Goal: Information Seeking & Learning: Learn about a topic

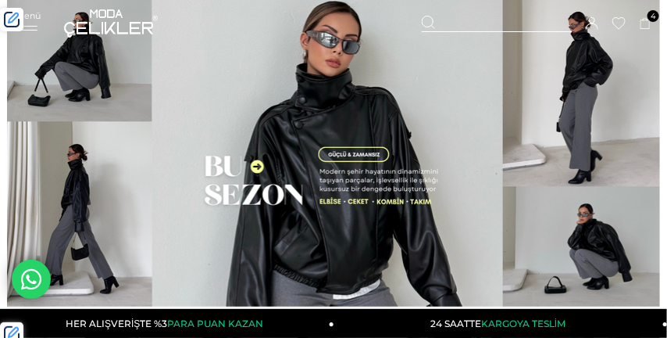
click at [37, 23] on div "Menü" at bounding box center [28, 21] width 25 height 23
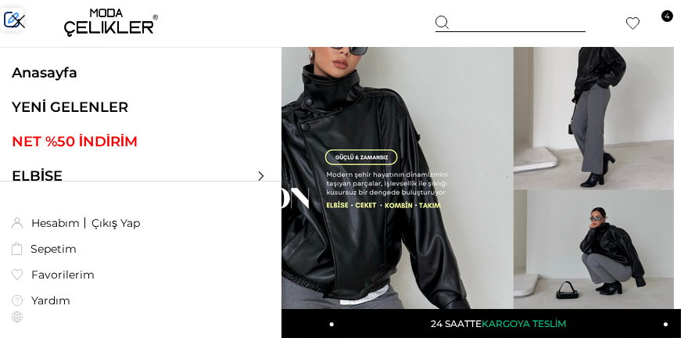
click at [97, 107] on link "YENİ GELENLER" at bounding box center [140, 106] width 281 height 17
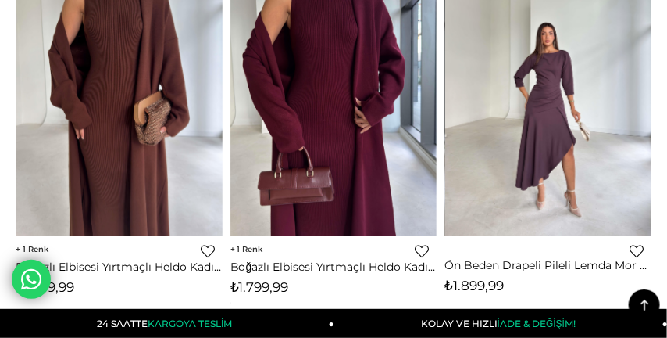
click at [597, 66] on img at bounding box center [548, 99] width 207 height 276
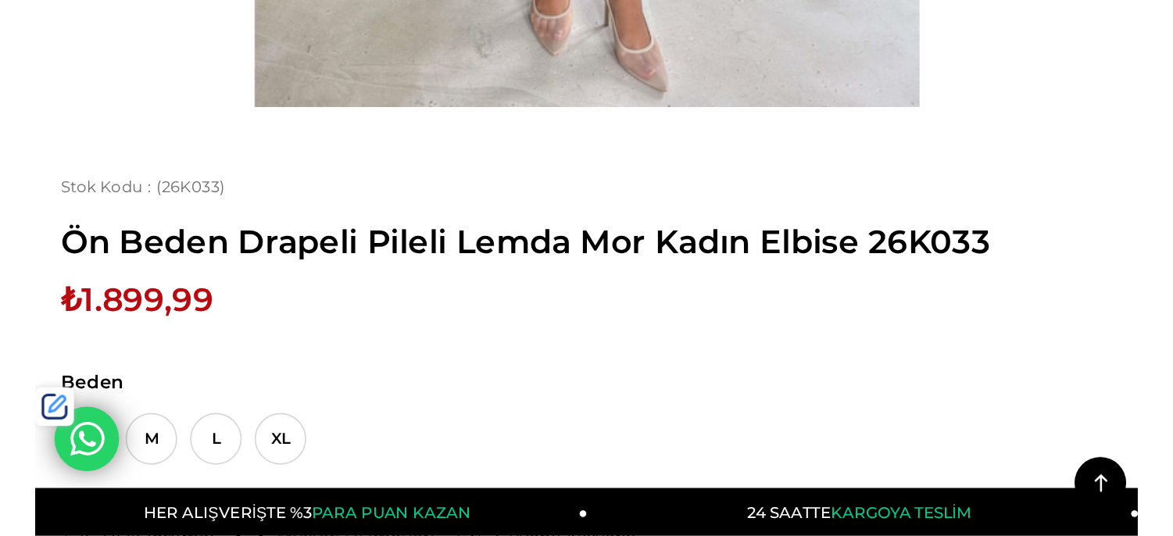
scroll to position [1268, 0]
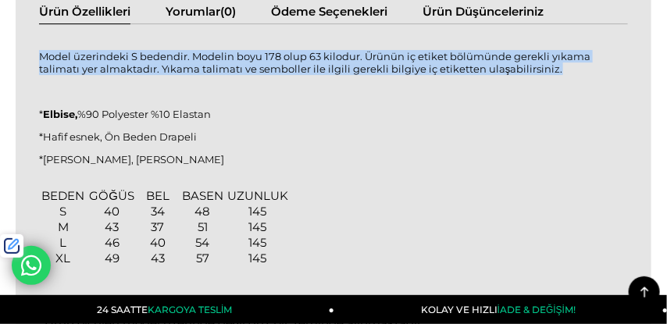
drag, startPoint x: 41, startPoint y: 55, endPoint x: 533, endPoint y: 73, distance: 492.6
click at [533, 73] on p "Model üzerindeki S bedendir. Modelin boyu 178 olup 63 kilodur. Ürünün iç etiket…" at bounding box center [333, 62] width 589 height 25
copy p "Model üzerindeki S bedendir. Modelin boyu 178 olup 63 kilodur. Ürünün iç etiket…"
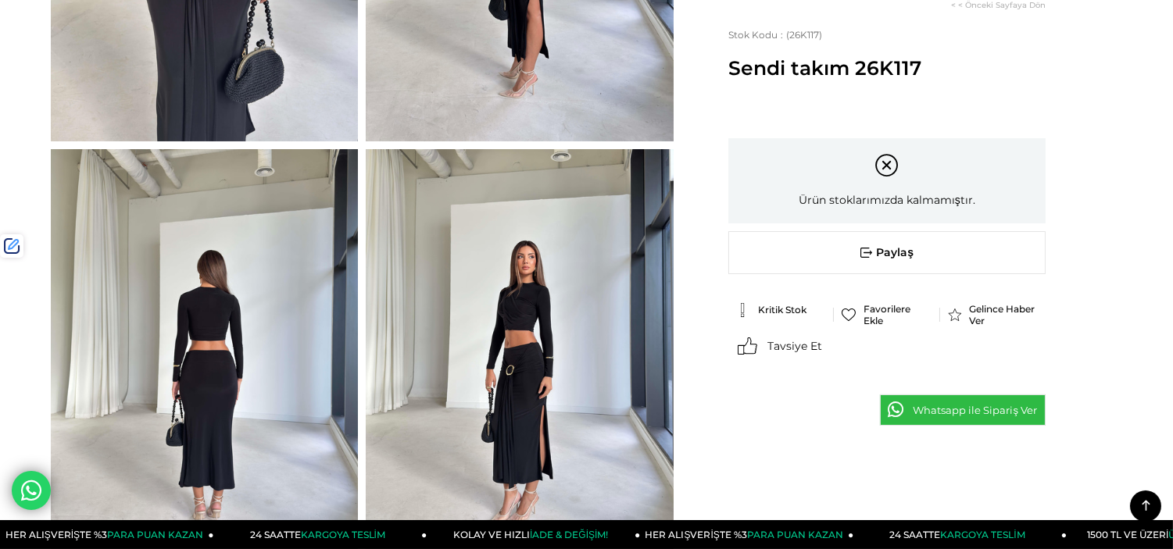
scroll to position [347, 0]
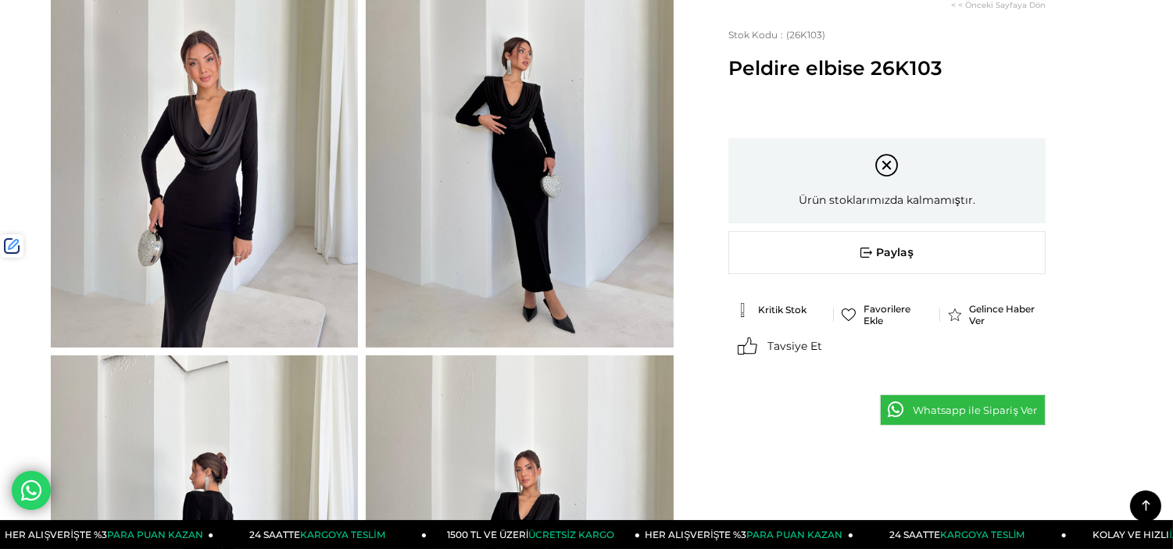
scroll to position [173, 0]
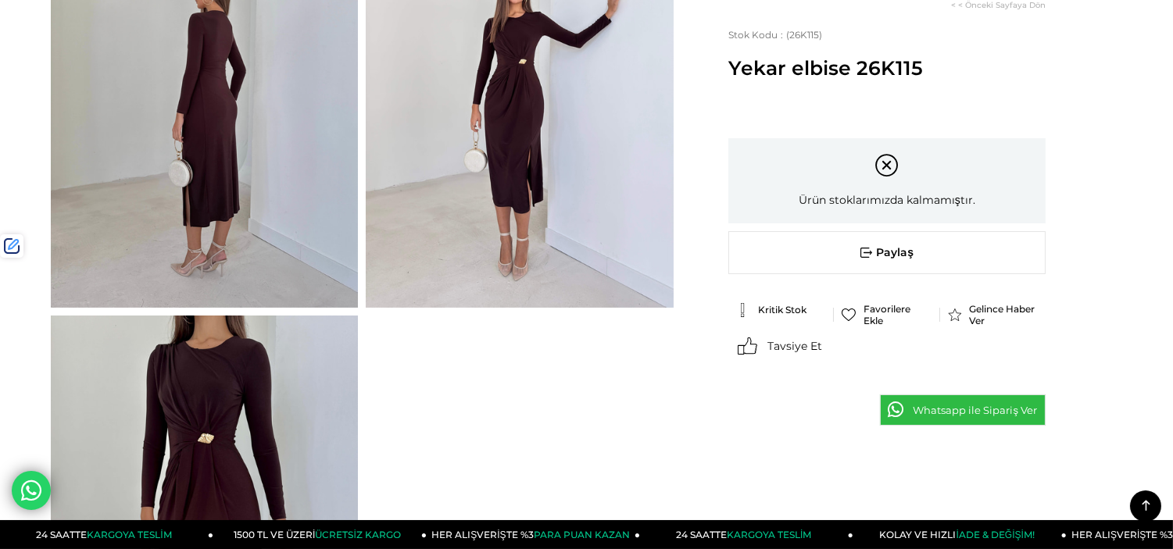
scroll to position [607, 0]
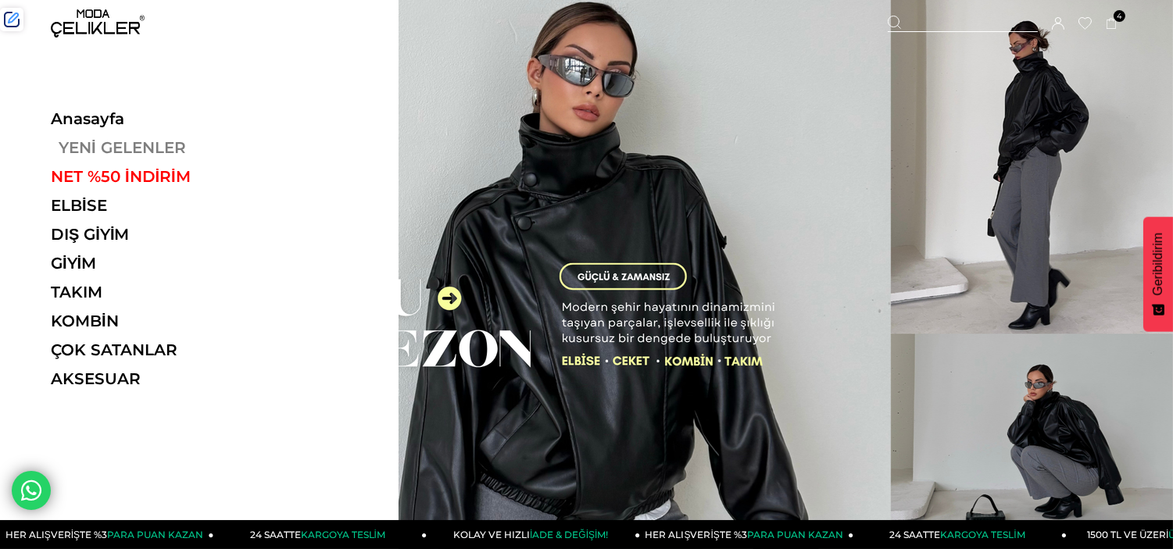
click at [105, 141] on link "YENİ GELENLER" at bounding box center [158, 147] width 215 height 19
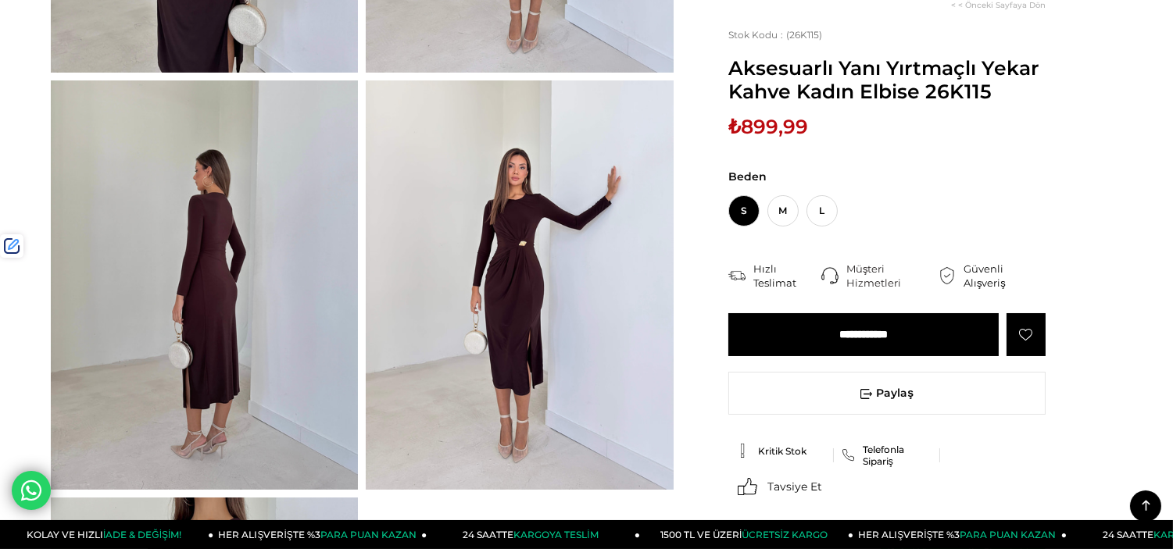
scroll to position [347, 0]
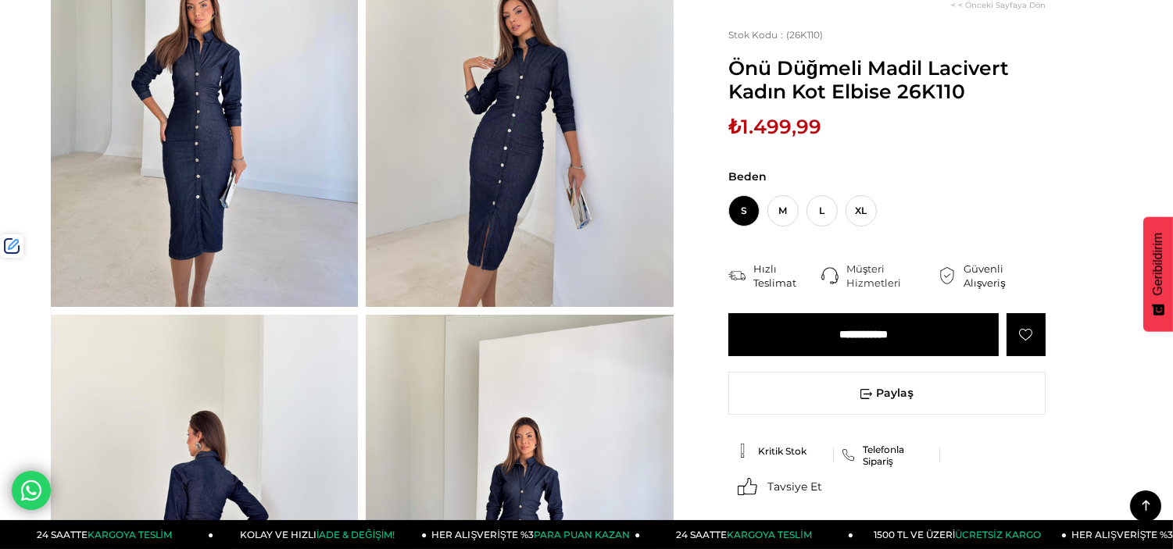
scroll to position [260, 0]
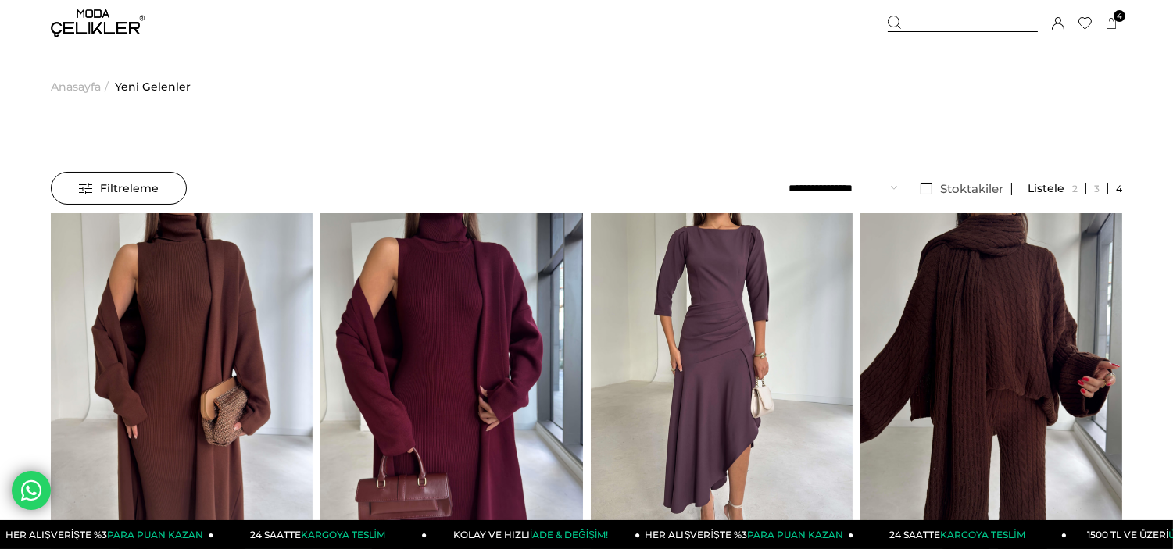
click at [924, 20] on div at bounding box center [963, 24] width 150 height 16
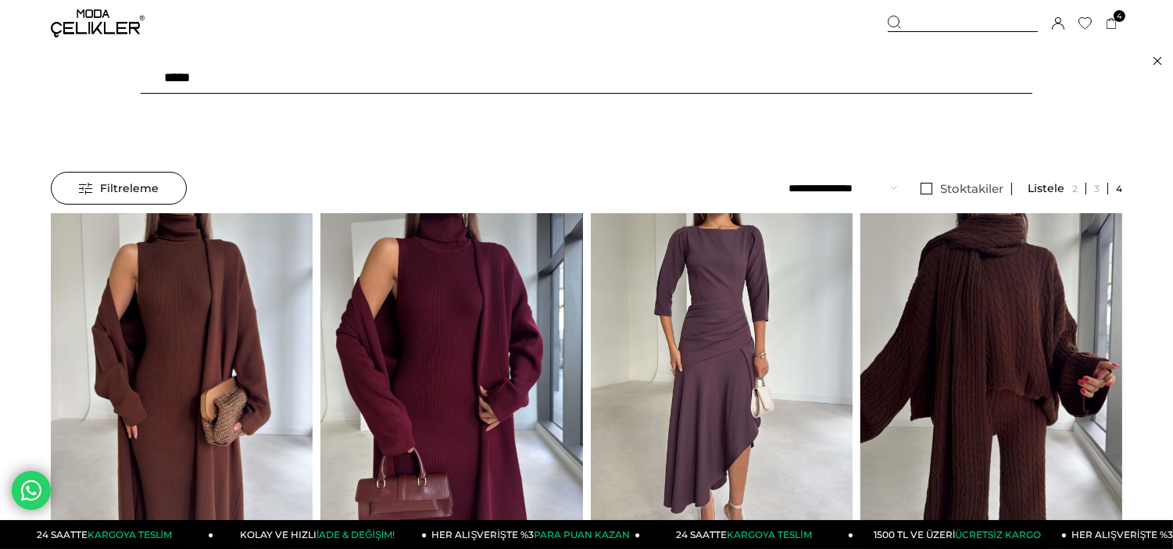
type input "******"
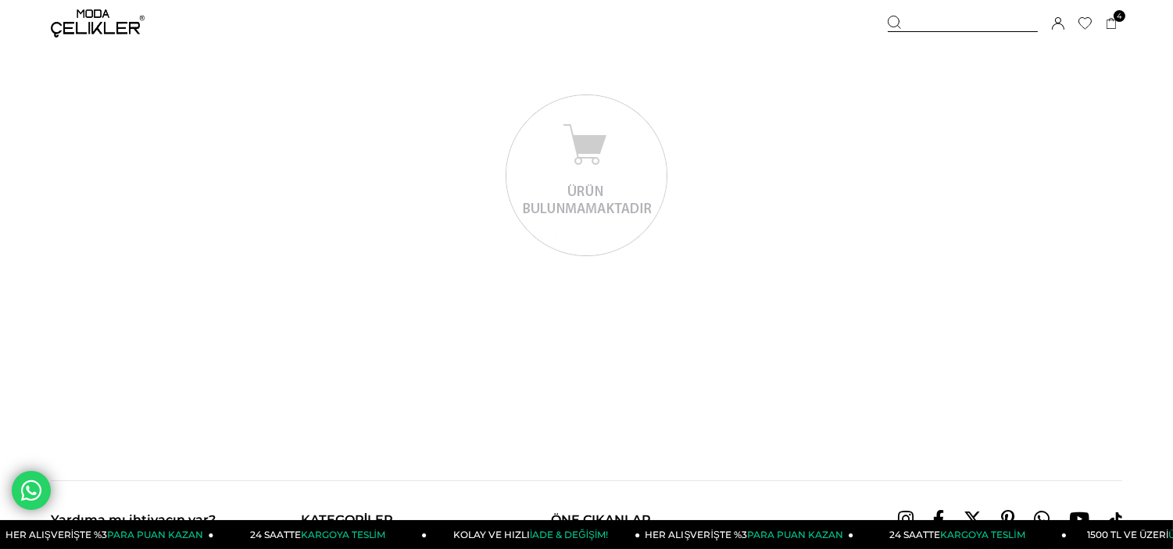
click at [127, 20] on img at bounding box center [98, 23] width 94 height 28
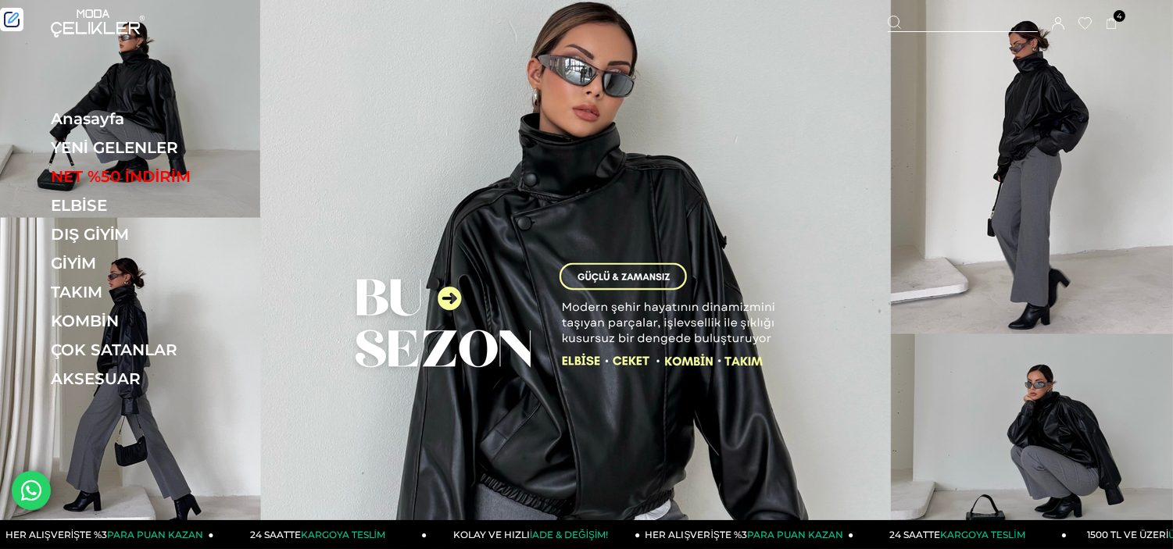
click at [102, 151] on link "YENİ GELENLER" at bounding box center [158, 147] width 215 height 19
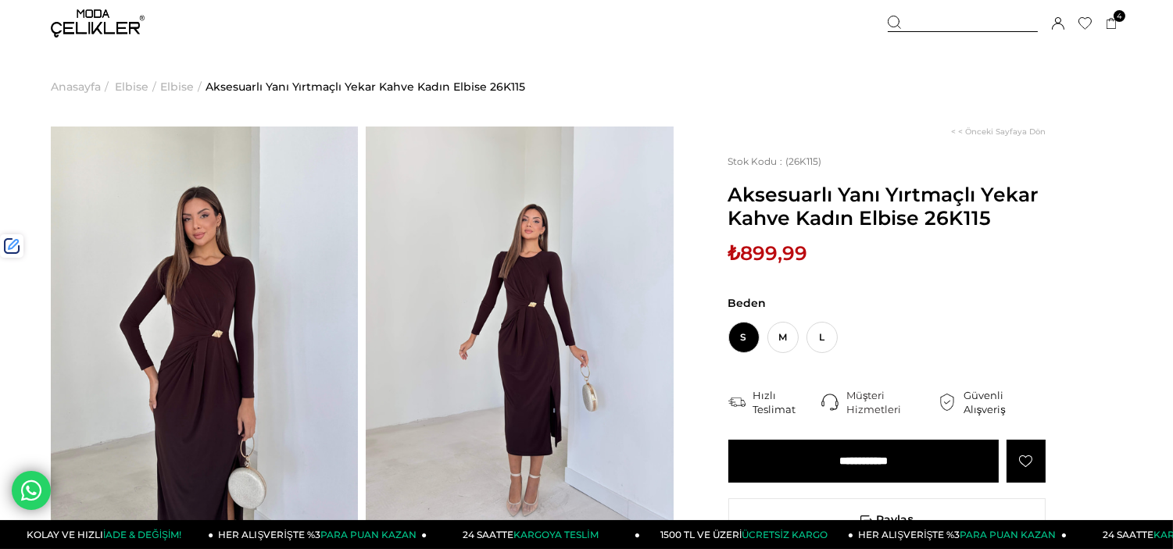
click at [911, 13] on div "Sepetim 4 Ürün ₺2.499,96 Boyundan Düğmeli Uzun Ekkus Renkli Kadın Elbise 25Y542…" at bounding box center [1005, 23] width 234 height 47
click at [911, 21] on div at bounding box center [963, 24] width 150 height 16
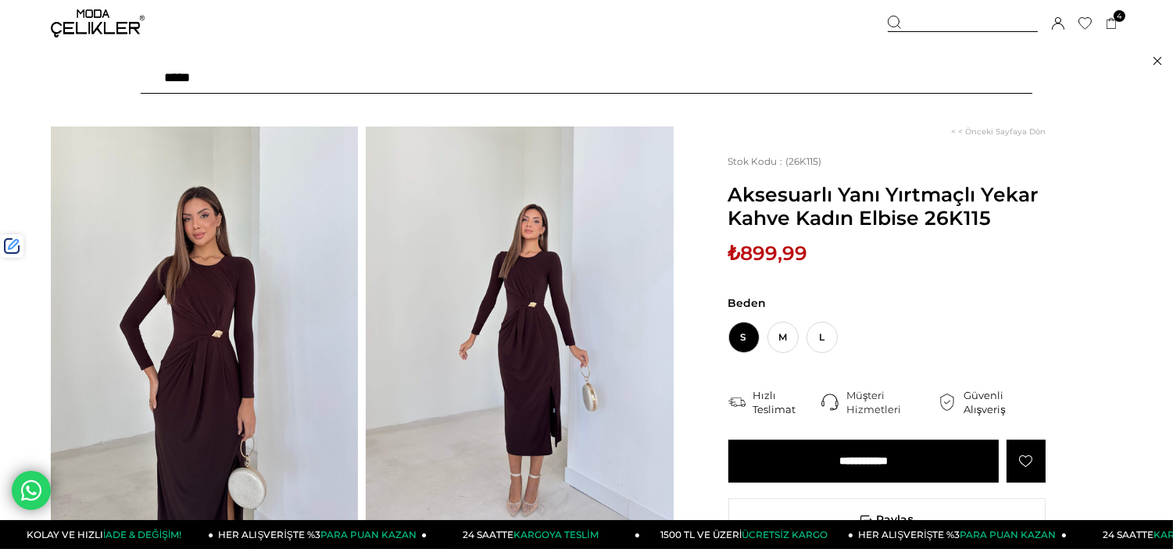
type input "******"
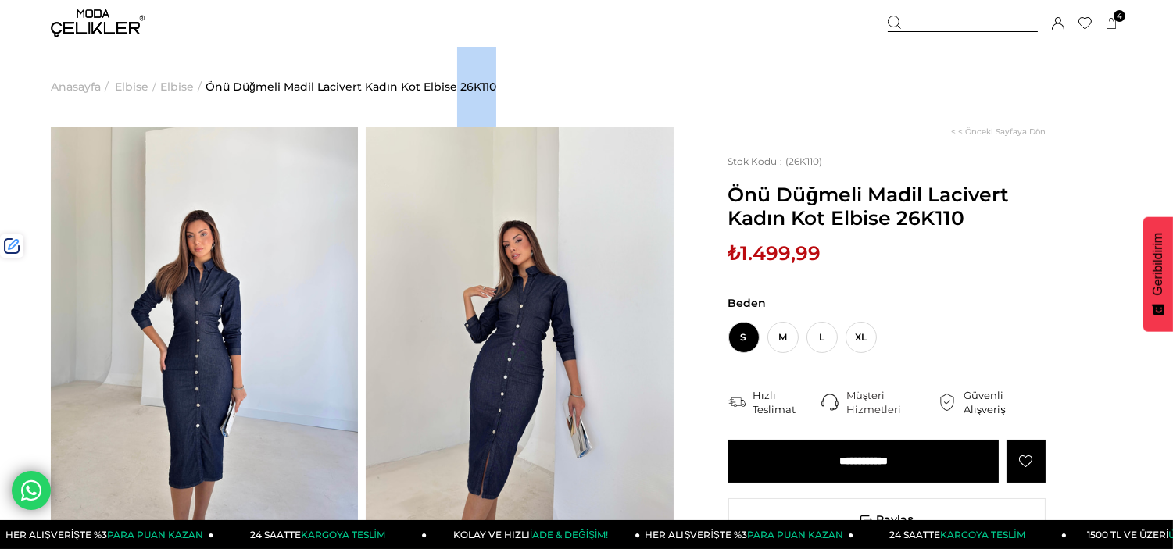
drag, startPoint x: 505, startPoint y: 80, endPoint x: 454, endPoint y: 92, distance: 52.1
click at [454, 92] on ul "Anasayfa > Elbise > Elbise > Önü Düğmeli Madil Lacivert Kadın Kot Elbise 26K110" at bounding box center [586, 87] width 1071 height 80
copy span "26K110"
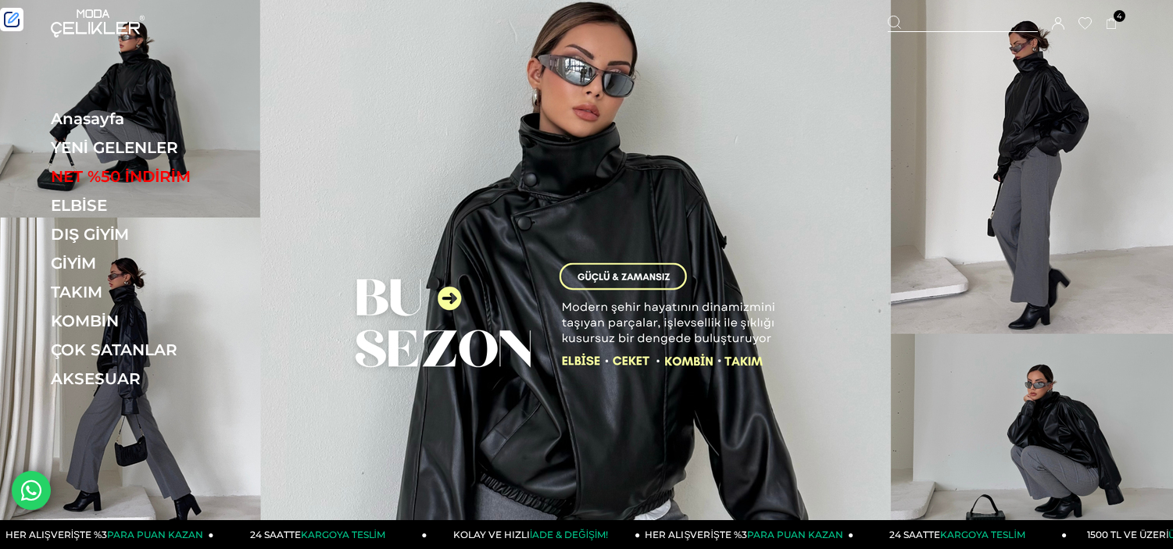
click at [966, 27] on div at bounding box center [963, 24] width 150 height 16
type input "******"
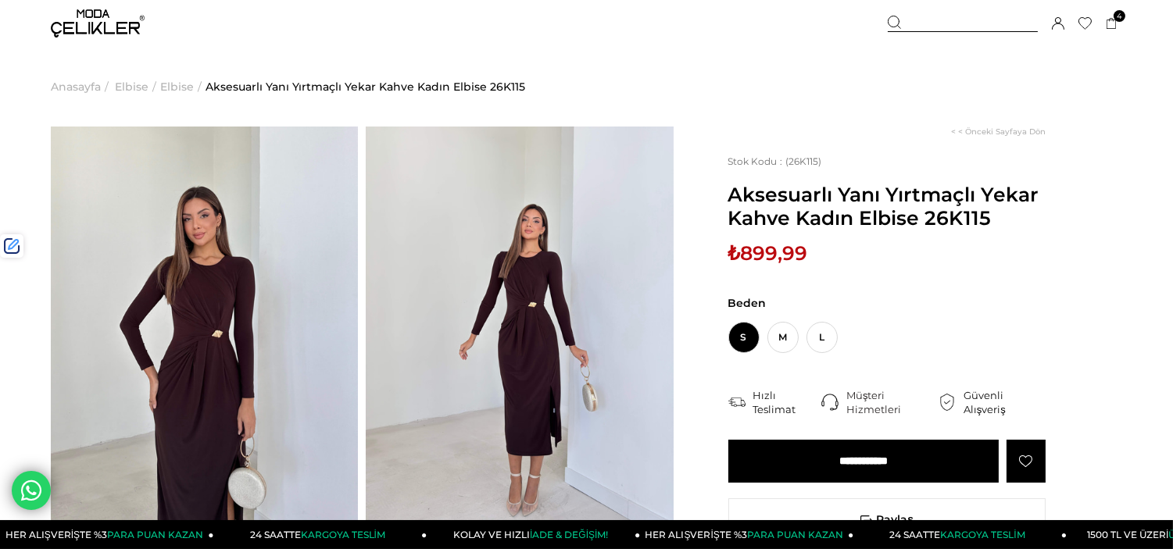
click at [928, 227] on span "Aksesuarlı Yanı Yırtmaçlı Yekar Kahve Kadın Elbise 26K115" at bounding box center [886, 206] width 317 height 47
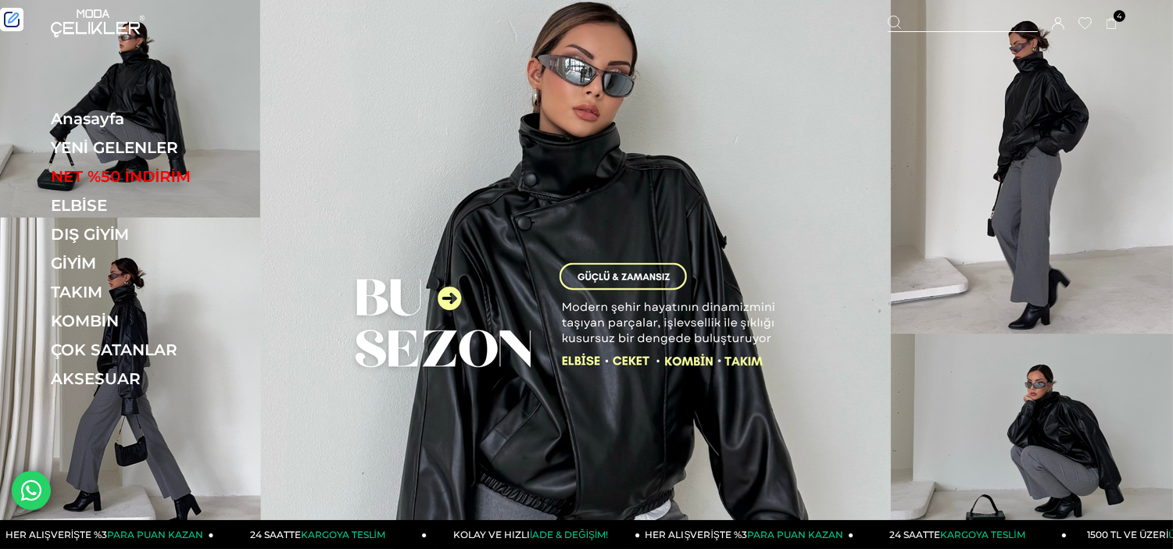
click at [949, 28] on div at bounding box center [963, 24] width 150 height 16
click at [541, 63] on input "text" at bounding box center [587, 78] width 892 height 31
click at [288, 68] on input "text" at bounding box center [587, 78] width 892 height 31
click at [277, 77] on input "*" at bounding box center [587, 78] width 892 height 31
drag, startPoint x: 277, startPoint y: 77, endPoint x: 57, endPoint y: 76, distance: 219.6
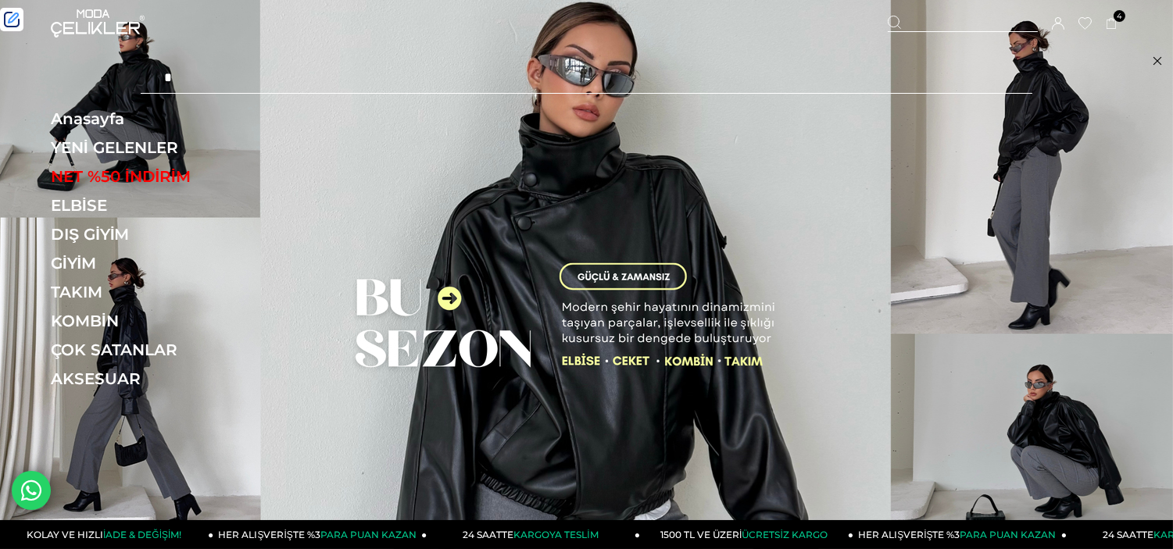
click at [61, 78] on div "* ***" at bounding box center [586, 78] width 1173 height 63
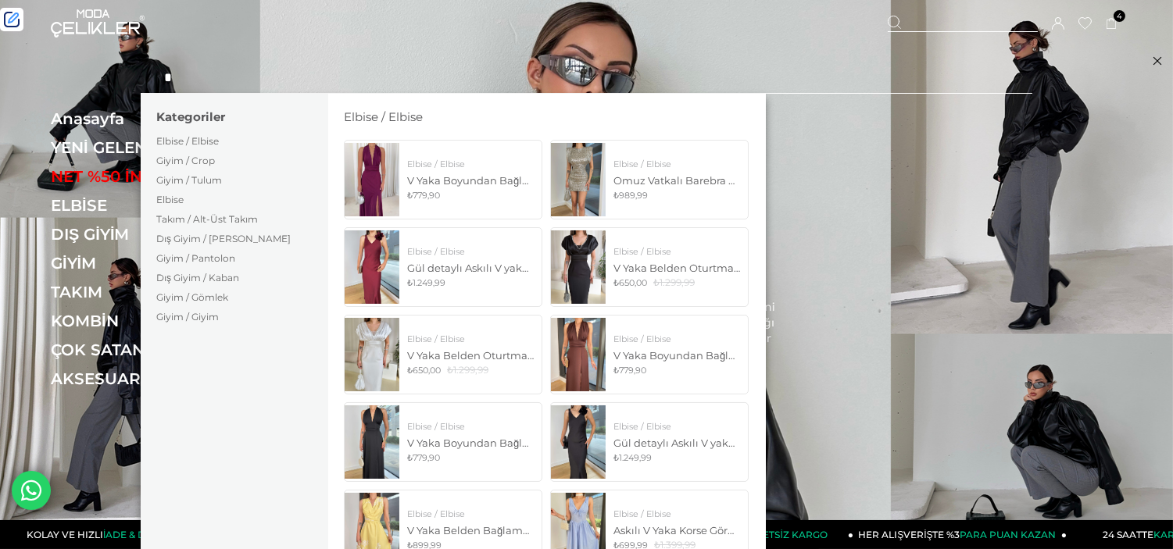
paste input "*****"
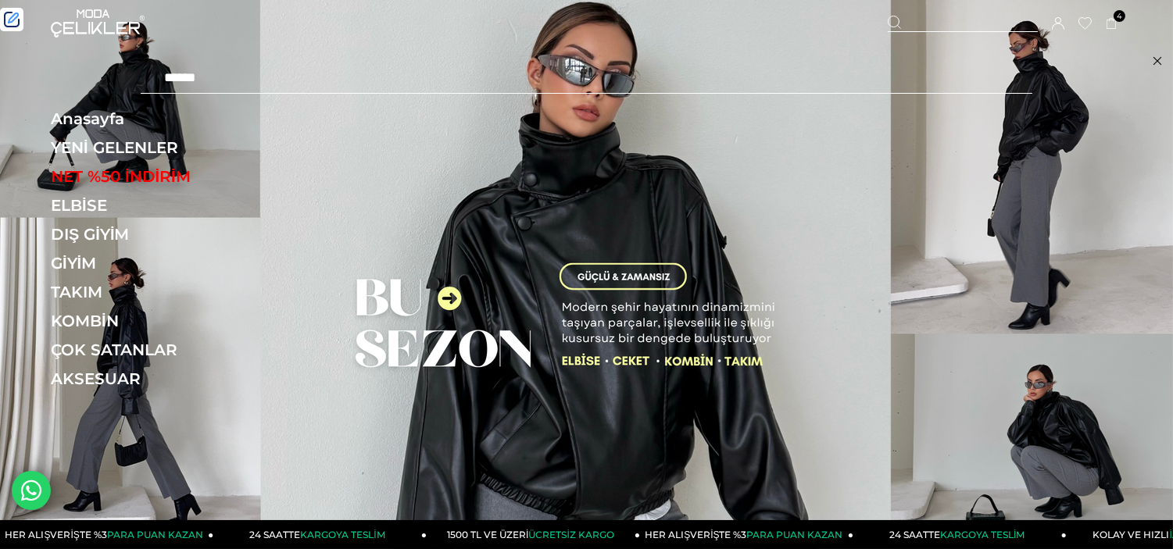
type input "******"
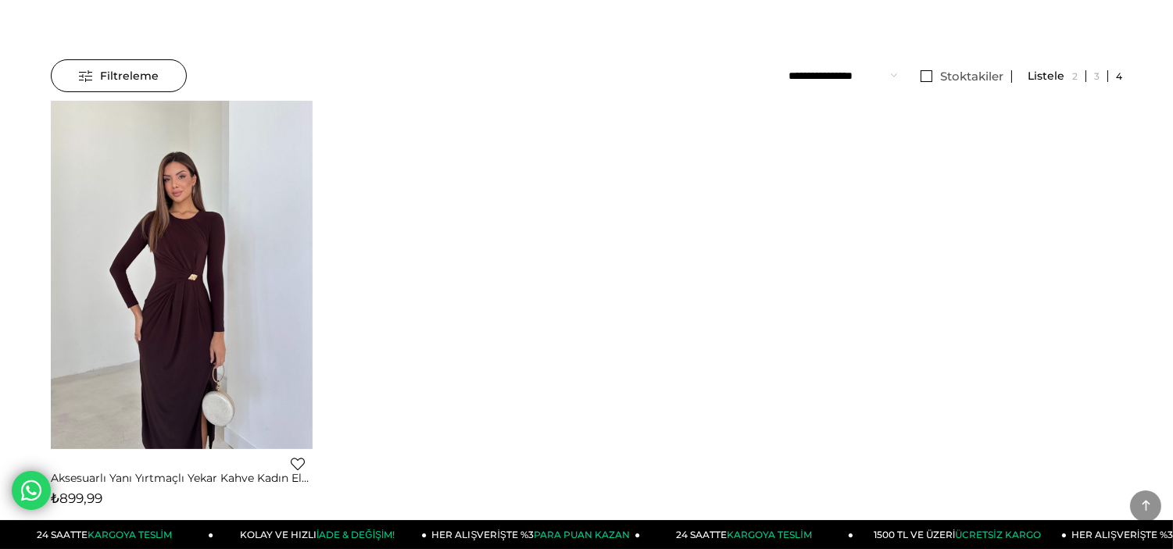
scroll to position [87, 0]
